Goal: Navigation & Orientation: Find specific page/section

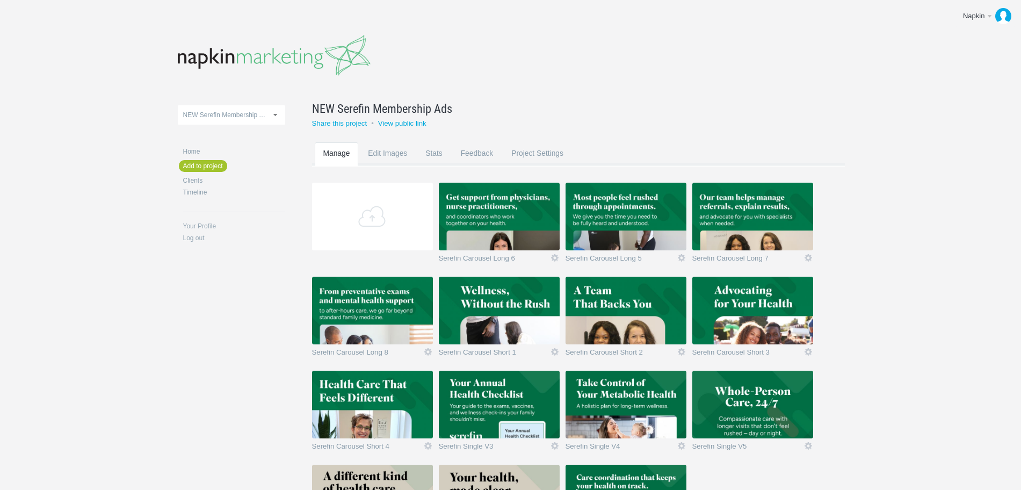
scroll to position [120, 0]
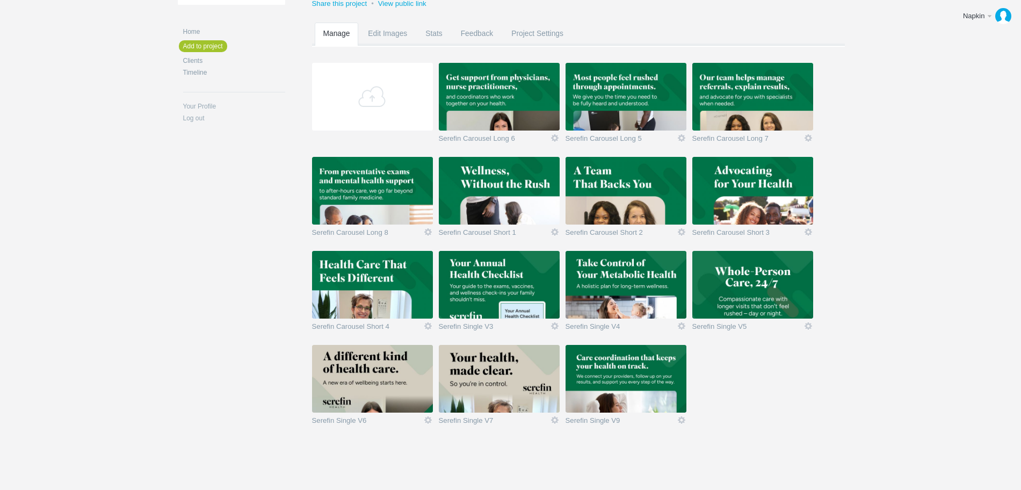
click at [529, 289] on img at bounding box center [499, 285] width 121 height 68
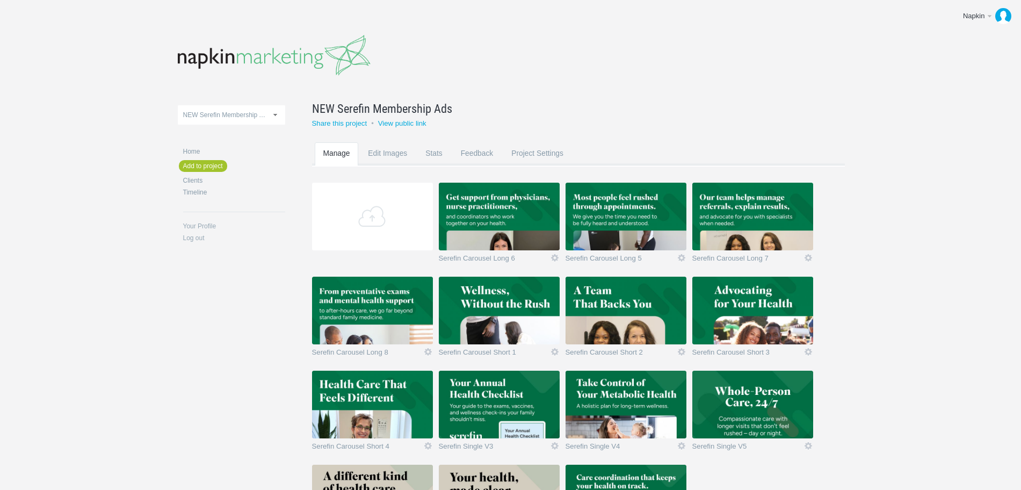
scroll to position [120, 0]
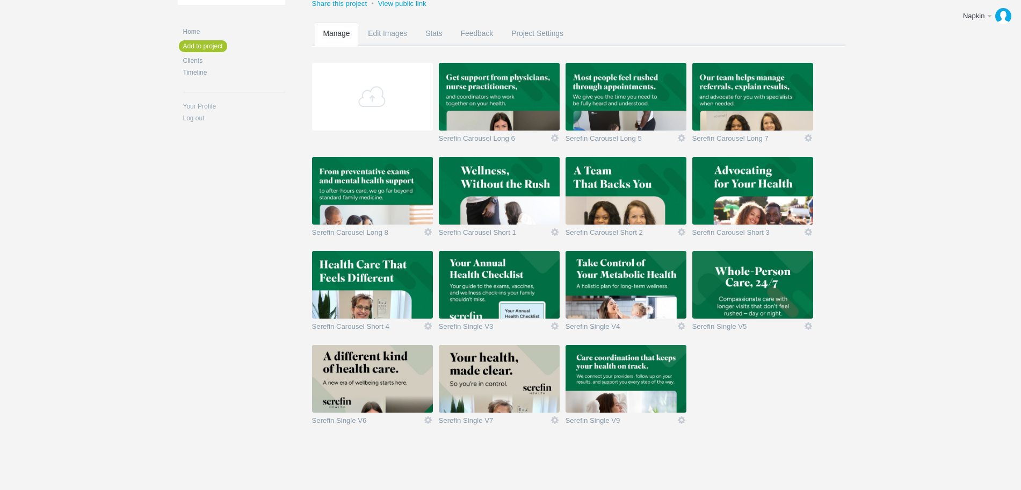
click at [362, 369] on img at bounding box center [372, 379] width 121 height 68
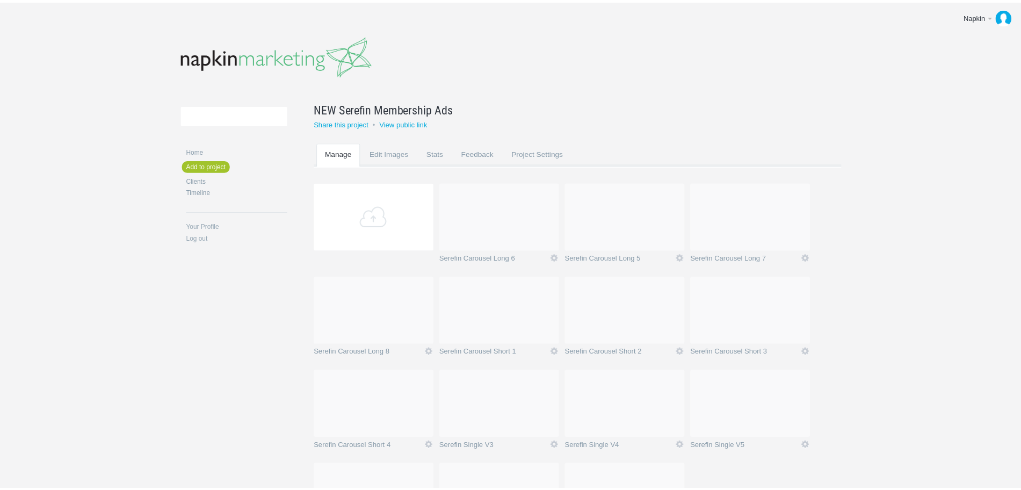
scroll to position [120, 0]
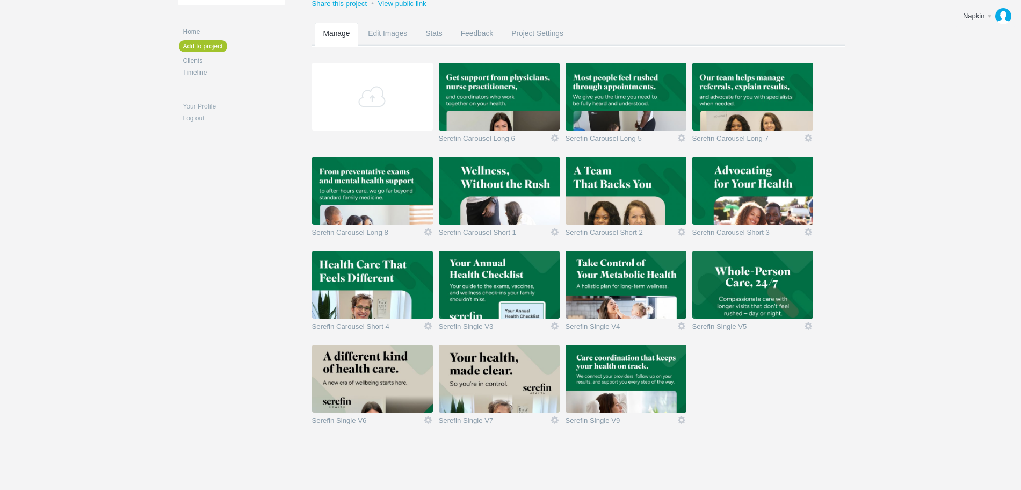
click at [510, 394] on img at bounding box center [499, 379] width 121 height 68
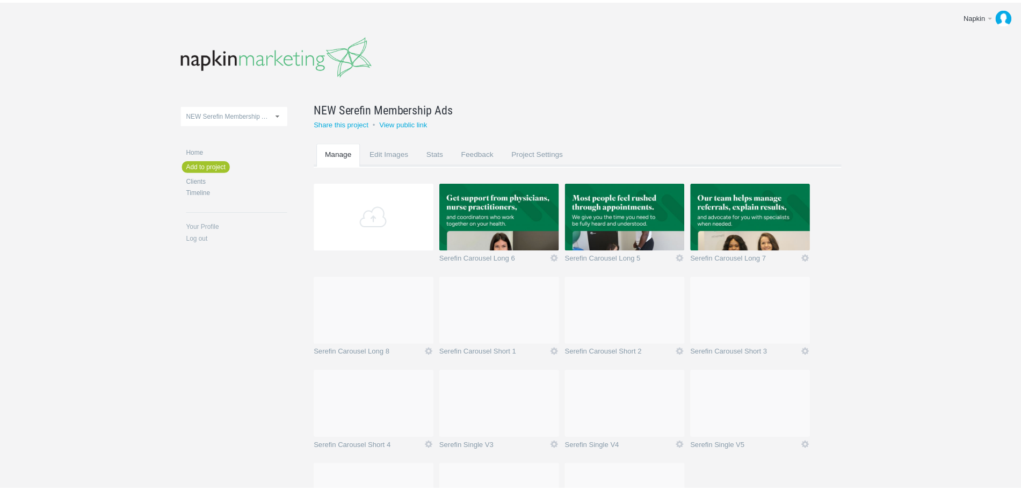
scroll to position [120, 0]
